Goal: Task Accomplishment & Management: Use online tool/utility

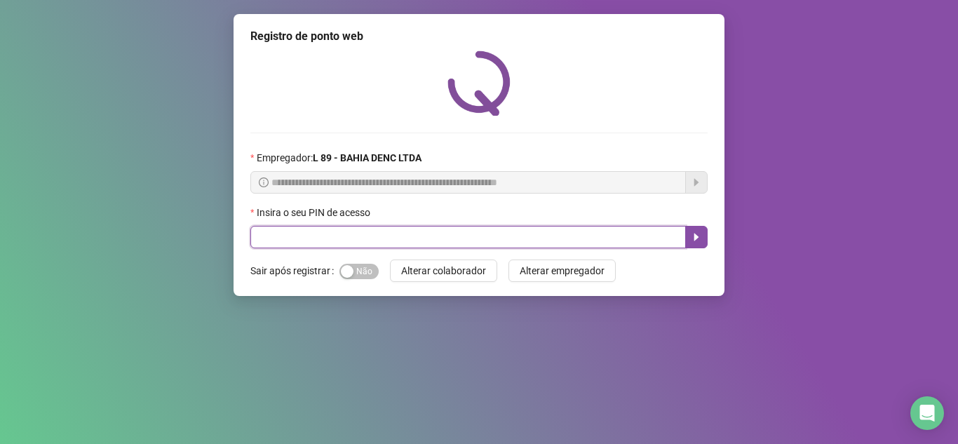
click at [273, 239] on input "text" at bounding box center [468, 237] width 436 height 22
type input "*****"
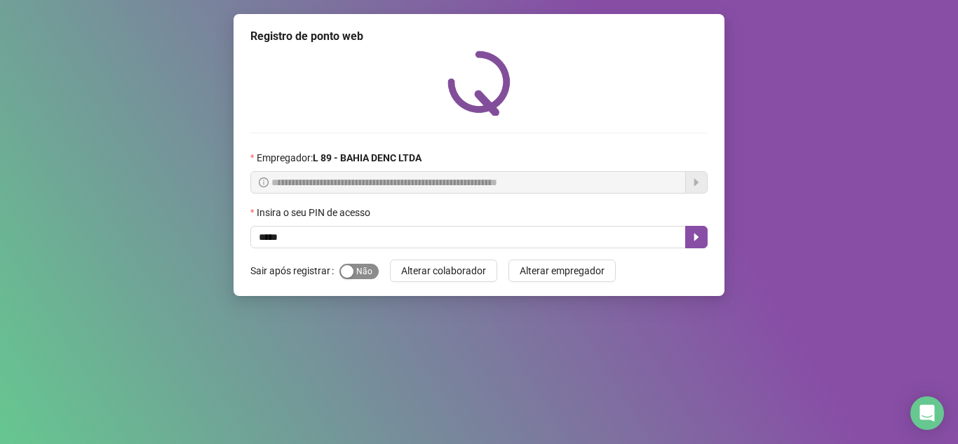
click at [342, 273] on div "button" at bounding box center [347, 271] width 13 height 13
click at [699, 236] on icon "caret-right" at bounding box center [696, 236] width 11 height 11
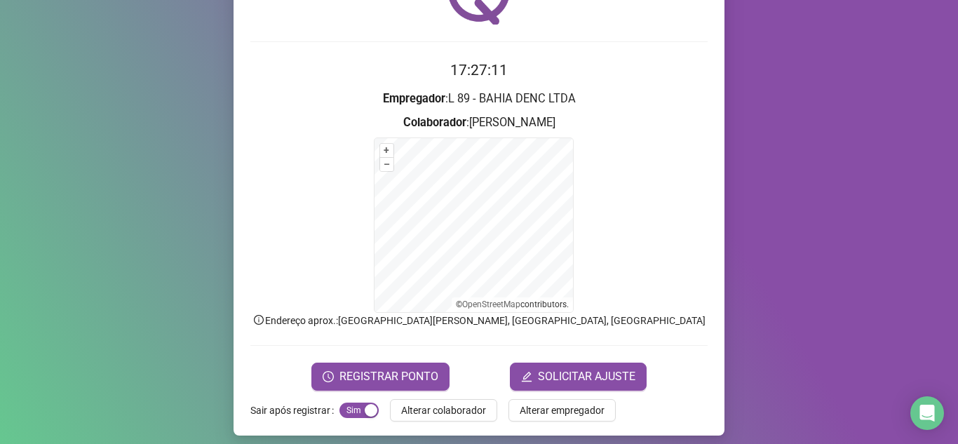
scroll to position [100, 0]
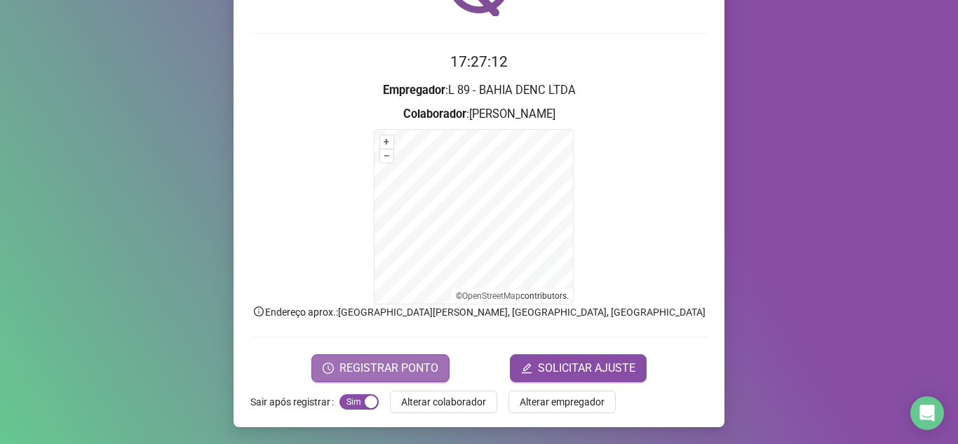
click at [404, 367] on span "REGISTRAR PONTO" at bounding box center [388, 368] width 99 height 17
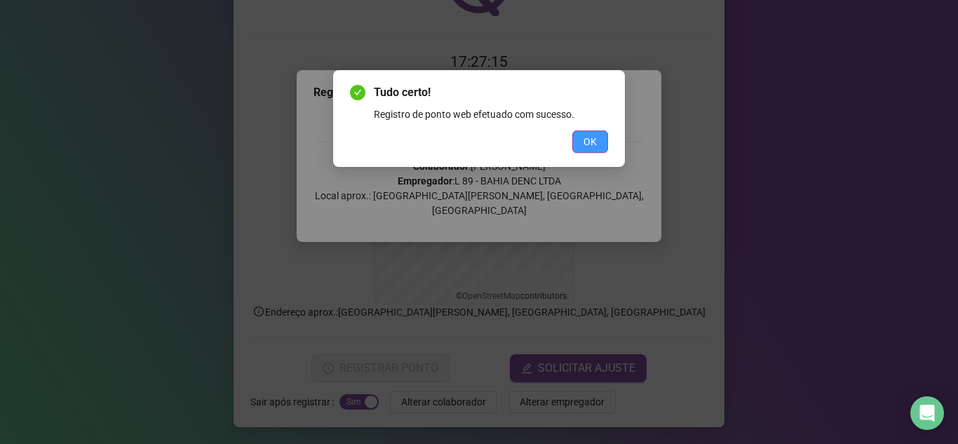
click at [590, 140] on span "OK" at bounding box center [590, 141] width 13 height 15
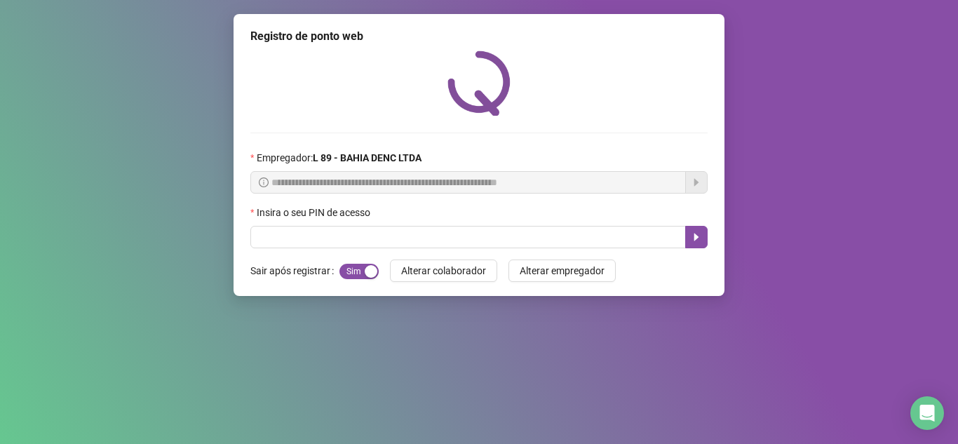
scroll to position [0, 0]
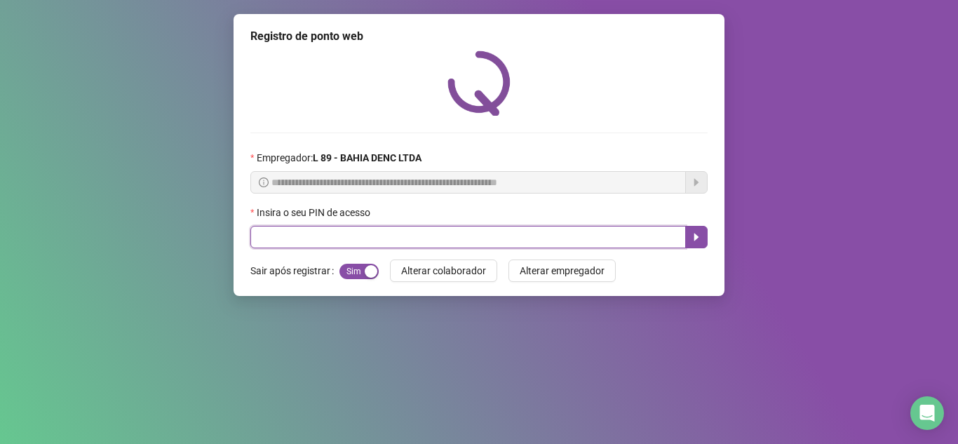
click at [532, 232] on input "text" at bounding box center [468, 237] width 436 height 22
type input "*****"
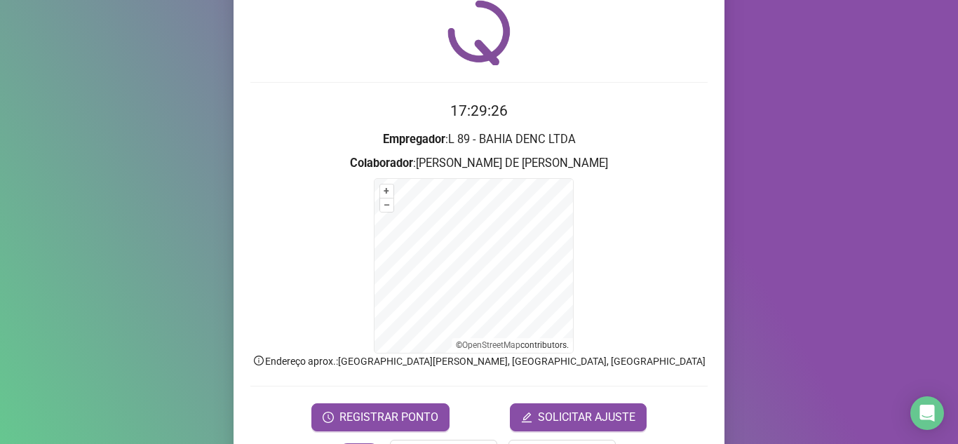
scroll to position [100, 0]
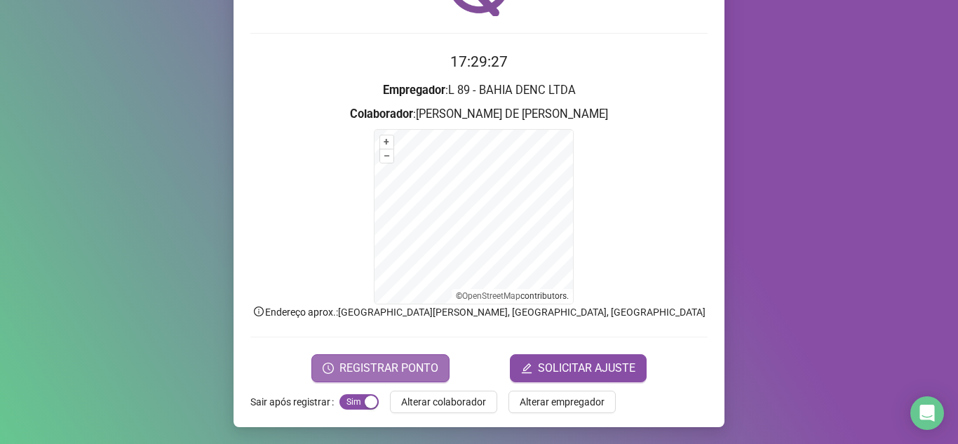
click at [407, 366] on span "REGISTRAR PONTO" at bounding box center [388, 368] width 99 height 17
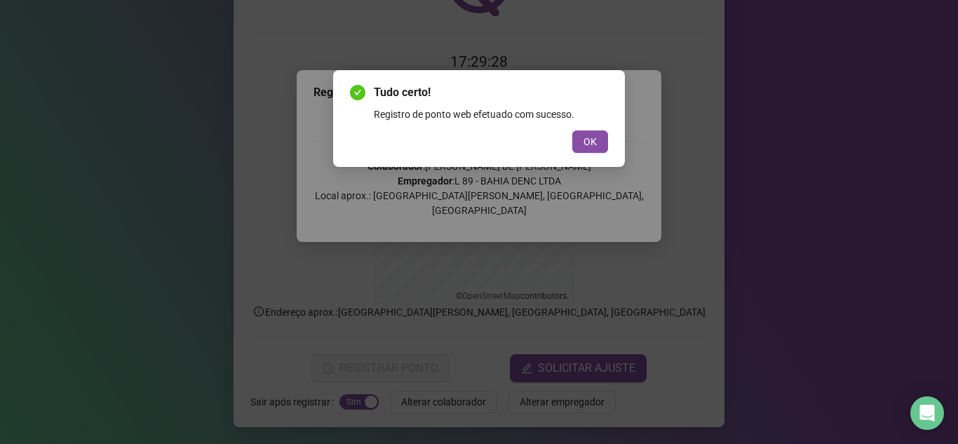
drag, startPoint x: 598, startPoint y: 134, endPoint x: 581, endPoint y: 140, distance: 18.0
click at [599, 134] on button "OK" at bounding box center [590, 141] width 36 height 22
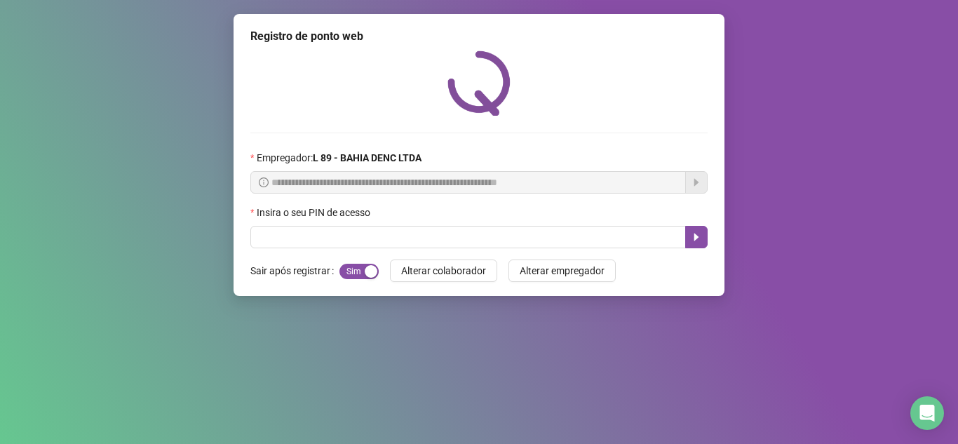
scroll to position [0, 0]
